Goal: Task Accomplishment & Management: Manage account settings

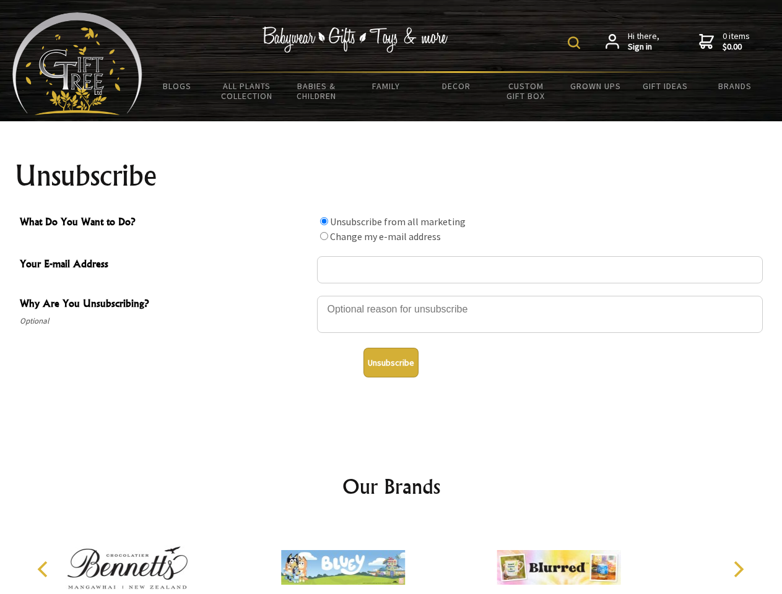
click at [576, 43] on img at bounding box center [574, 43] width 12 height 12
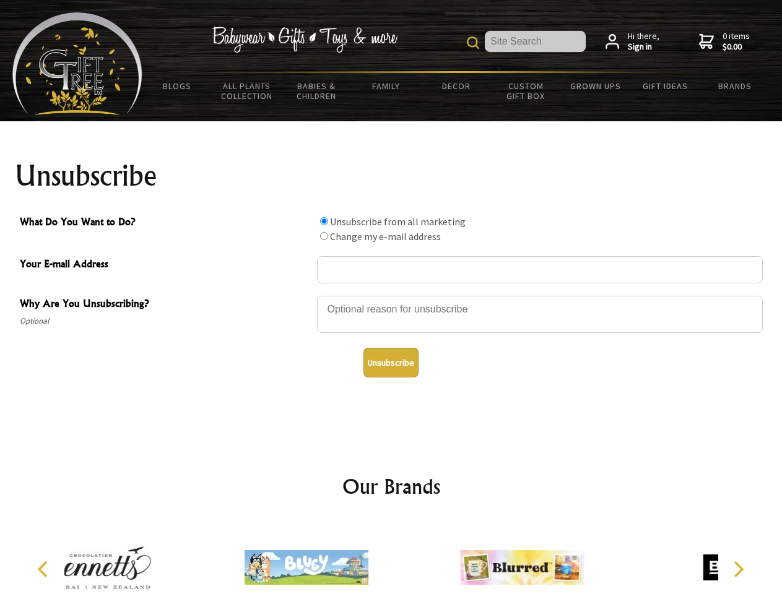
click at [391, 295] on div at bounding box center [540, 316] width 446 height 43
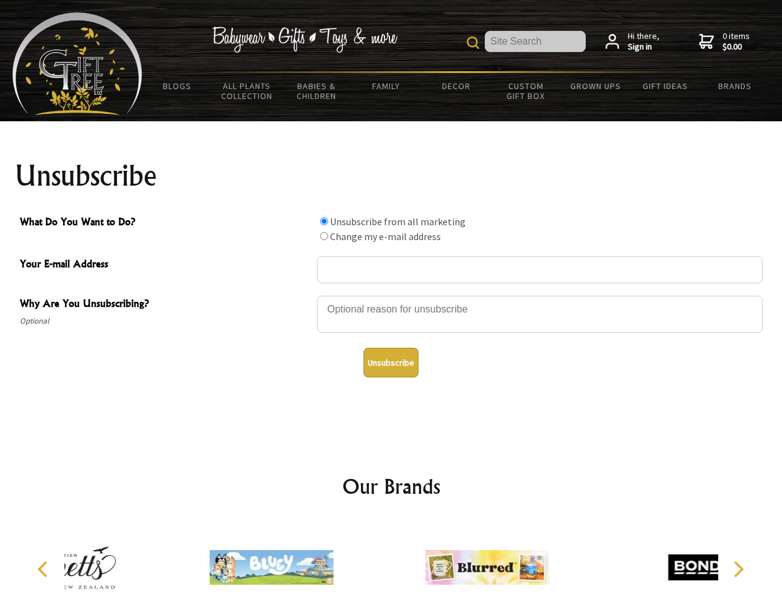
click at [324, 221] on input "What Do You Want to Do?" at bounding box center [324, 221] width 8 height 8
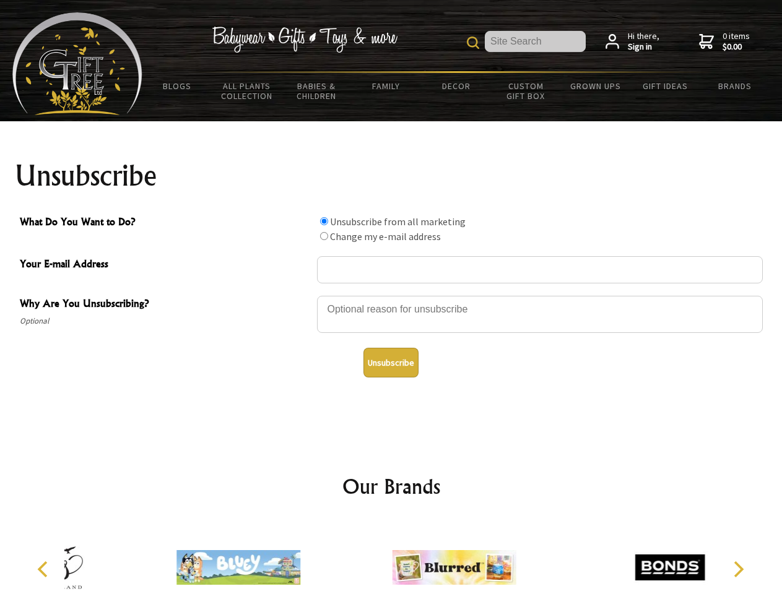
click at [324, 236] on input "What Do You Want to Do?" at bounding box center [324, 236] width 8 height 8
radio input "true"
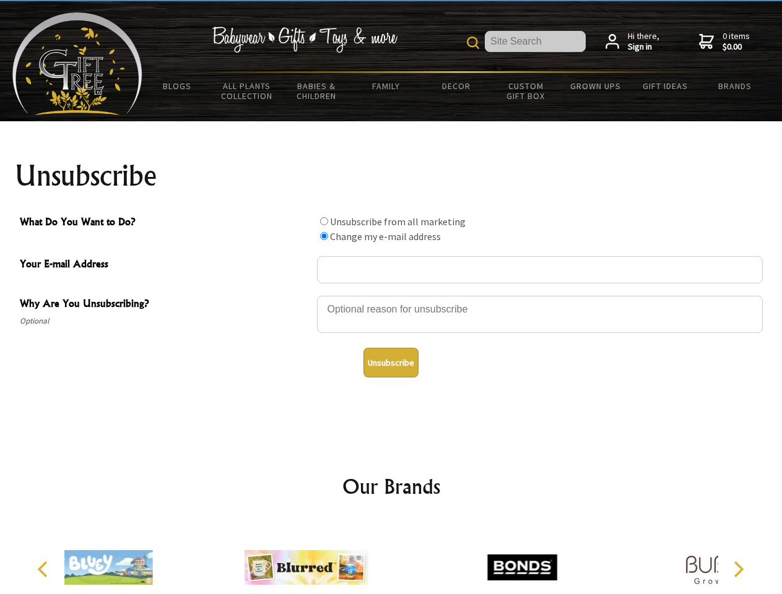
click at [391, 363] on button "Unsubscribe" at bounding box center [390, 363] width 55 height 30
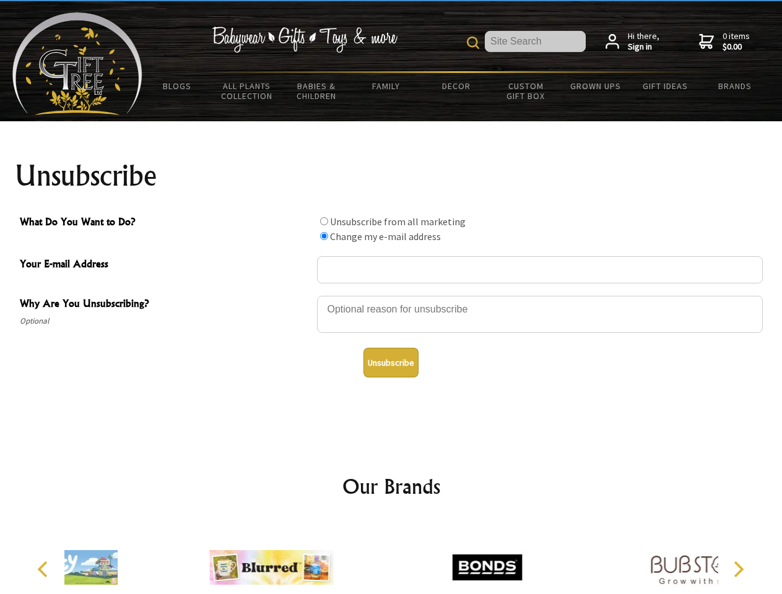
click at [391, 558] on div at bounding box center [486, 569] width 215 height 97
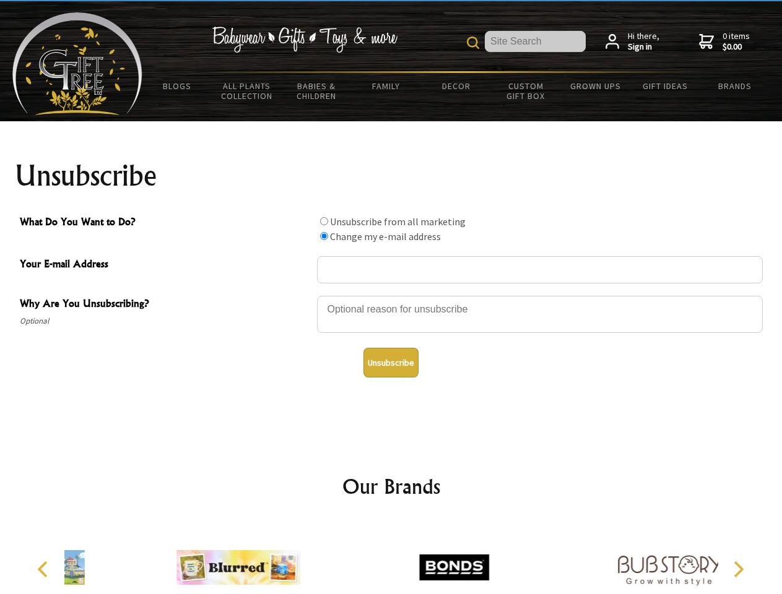
click at [45, 569] on icon "Previous" at bounding box center [44, 569] width 16 height 16
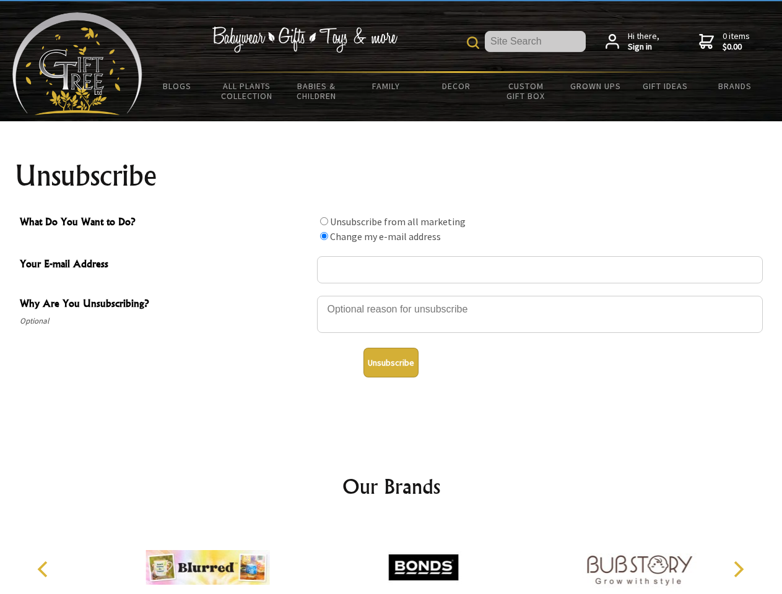
click at [738, 569] on icon "Next" at bounding box center [737, 569] width 16 height 16
